Goal: Task Accomplishment & Management: Use online tool/utility

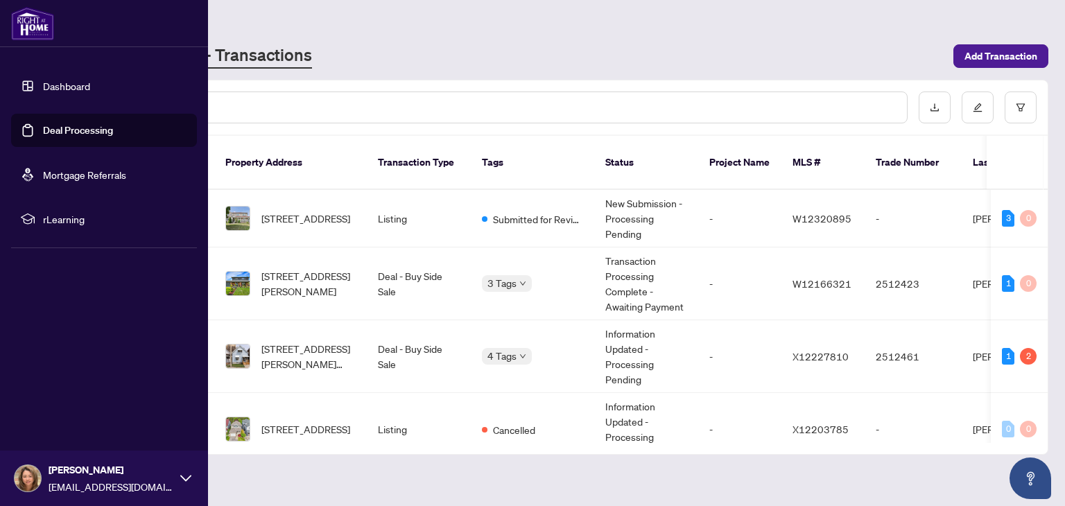
click at [60, 126] on link "Deal Processing" at bounding box center [78, 130] width 70 height 12
click at [60, 130] on link "Deal Processing" at bounding box center [78, 130] width 70 height 12
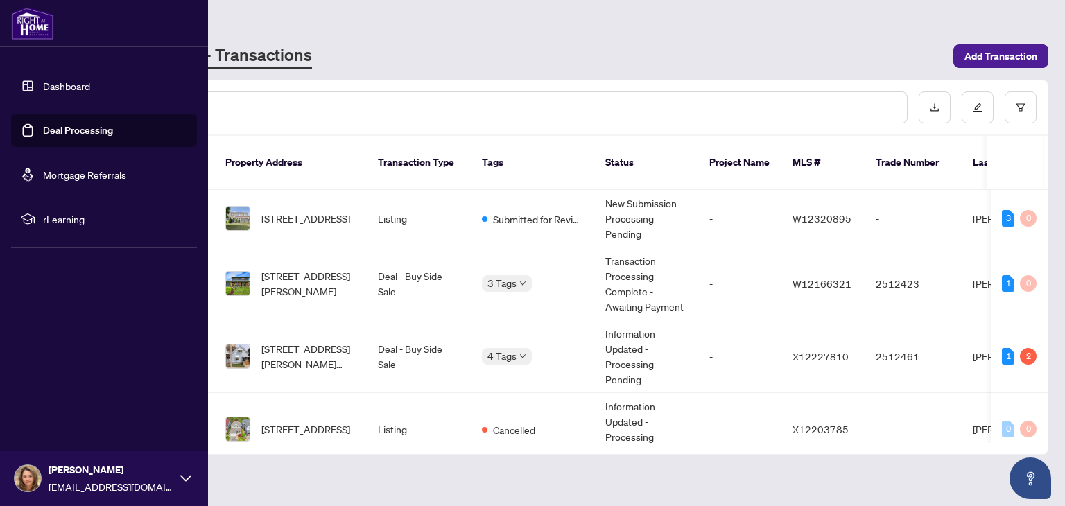
click at [60, 130] on link "Deal Processing" at bounding box center [78, 130] width 70 height 12
click at [29, 20] on img at bounding box center [32, 23] width 43 height 33
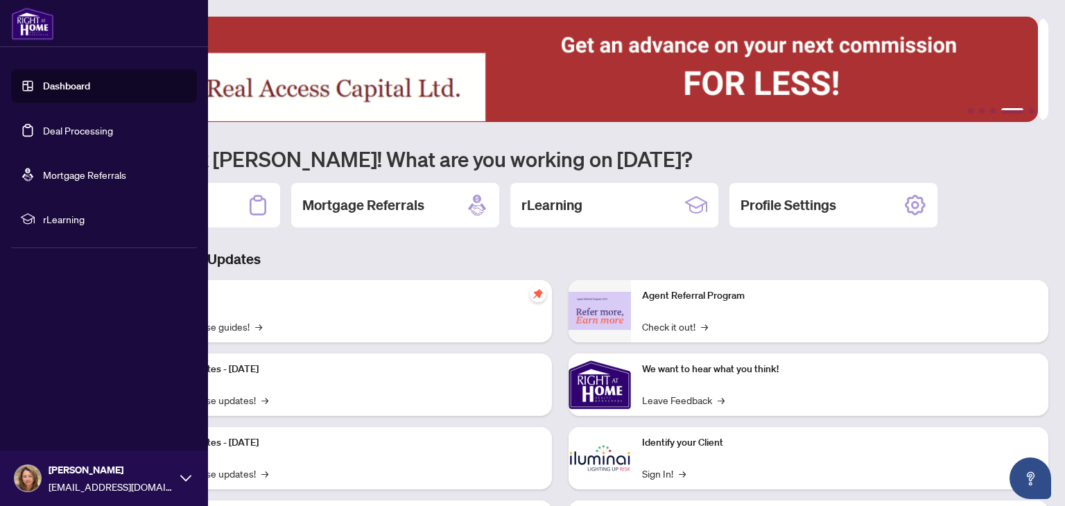
click at [80, 131] on link "Deal Processing" at bounding box center [78, 130] width 70 height 12
